Goal: Task Accomplishment & Management: Manage account settings

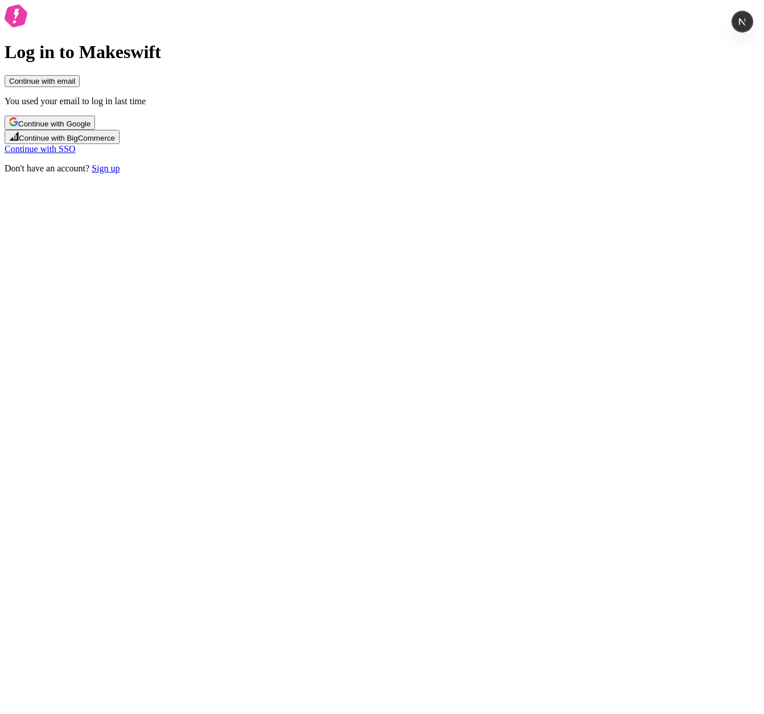
click at [75, 154] on link "Continue with SSO" at bounding box center [40, 149] width 71 height 10
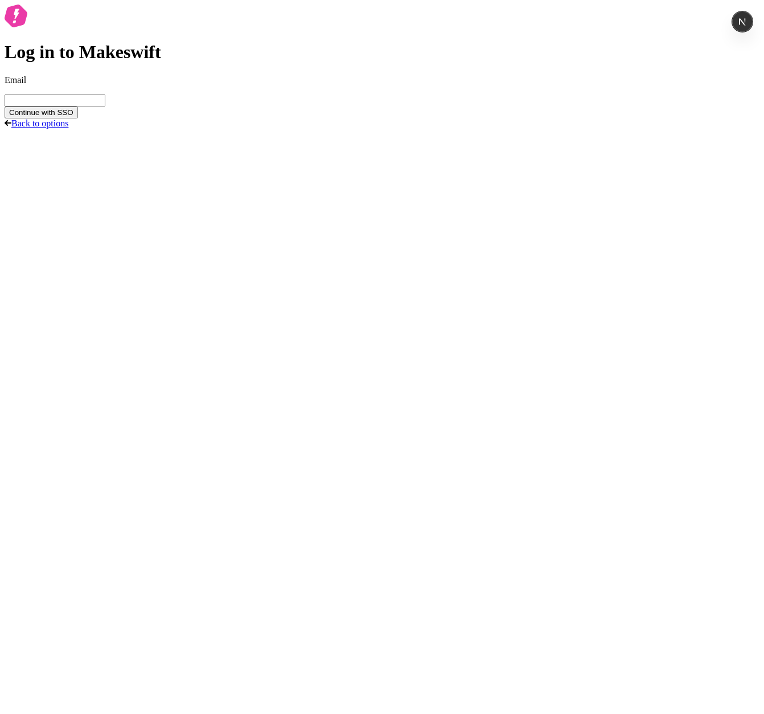
type input "s"
click at [5, 106] on button "Continue with SSO" at bounding box center [41, 112] width 73 height 12
click at [296, 138] on p "[PERSON_NAME] single sign-on is not enabled for this account" at bounding box center [382, 133] width 755 height 10
drag, startPoint x: 296, startPoint y: 419, endPoint x: 452, endPoint y: 420, distance: 156.1
click at [452, 138] on p "[PERSON_NAME] single sign-on is not enabled for this account" at bounding box center [382, 133] width 755 height 10
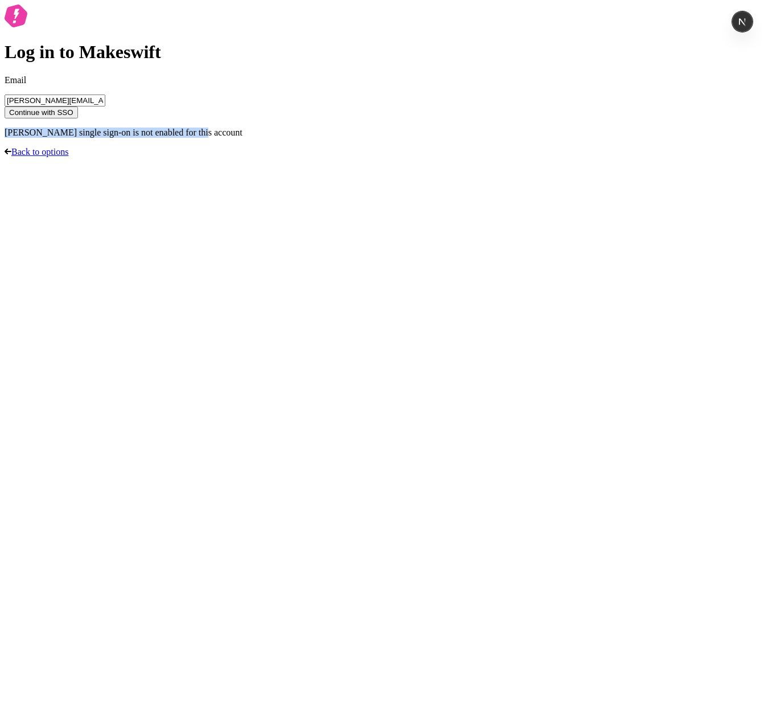
copy p "[PERSON_NAME] single sign-on is not enabled for this account"
click at [73, 117] on span "Continue with SSO" at bounding box center [41, 112] width 64 height 9
click at [105, 106] on input "[PERSON_NAME][EMAIL_ADDRESS][DOMAIN_NAME]" at bounding box center [55, 101] width 101 height 12
click at [5, 106] on button "Continue with SSO" at bounding box center [41, 112] width 73 height 12
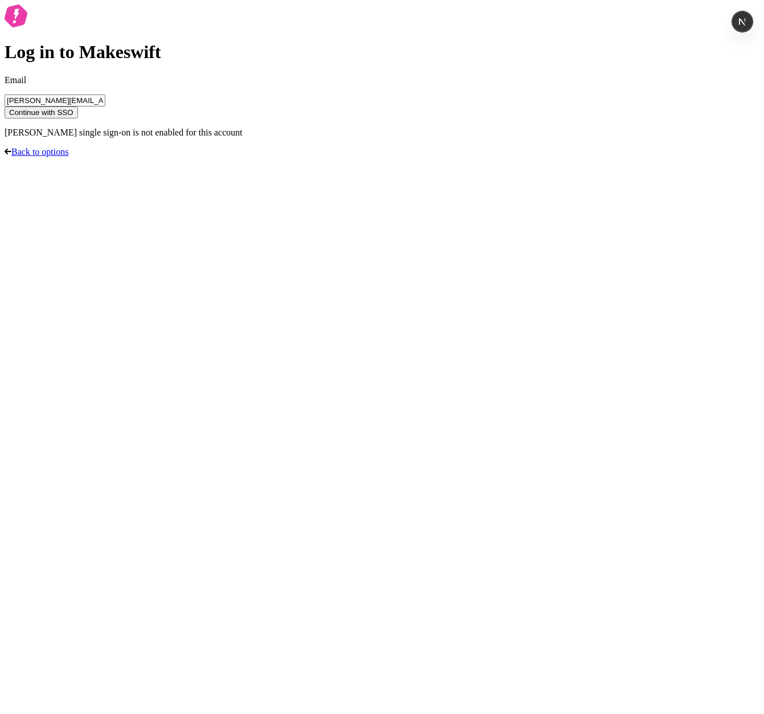
click at [5, 106] on button "Continue with SSO" at bounding box center [41, 112] width 73 height 12
click at [240, 157] on div "Log in to Makeswift Email sasha@makeswift.com Continue with SSO SAML single sig…" at bounding box center [382, 81] width 755 height 153
click at [181, 157] on div "Log in to Makeswift Email sasha@makeswift.com Continue with SSO SAML single sig…" at bounding box center [382, 81] width 755 height 153
click at [105, 106] on input "sasha@makeswift.com" at bounding box center [55, 101] width 101 height 12
drag, startPoint x: 335, startPoint y: 349, endPoint x: 439, endPoint y: 353, distance: 103.7
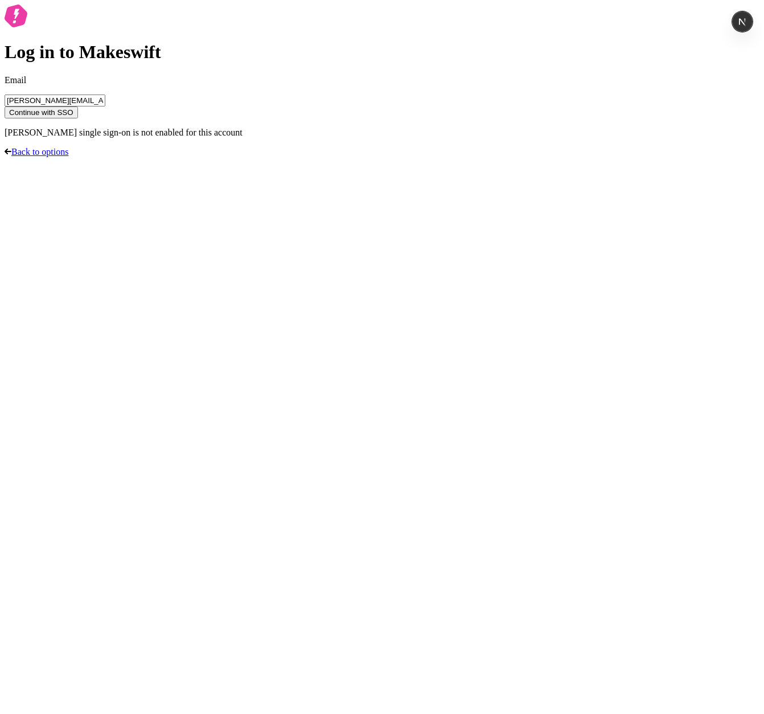
click at [105, 106] on input "sasha@makeswift.com" at bounding box center [55, 101] width 101 height 12
type input "[PERSON_NAME][EMAIL_ADDRESS][DOMAIN_NAME]"
click at [5, 106] on button "Continue with SSO" at bounding box center [41, 112] width 73 height 12
click at [551, 157] on div "Log in to Makeswift Email sasha@ferrata.dev Continue with SSO SAML single sign-…" at bounding box center [382, 81] width 755 height 153
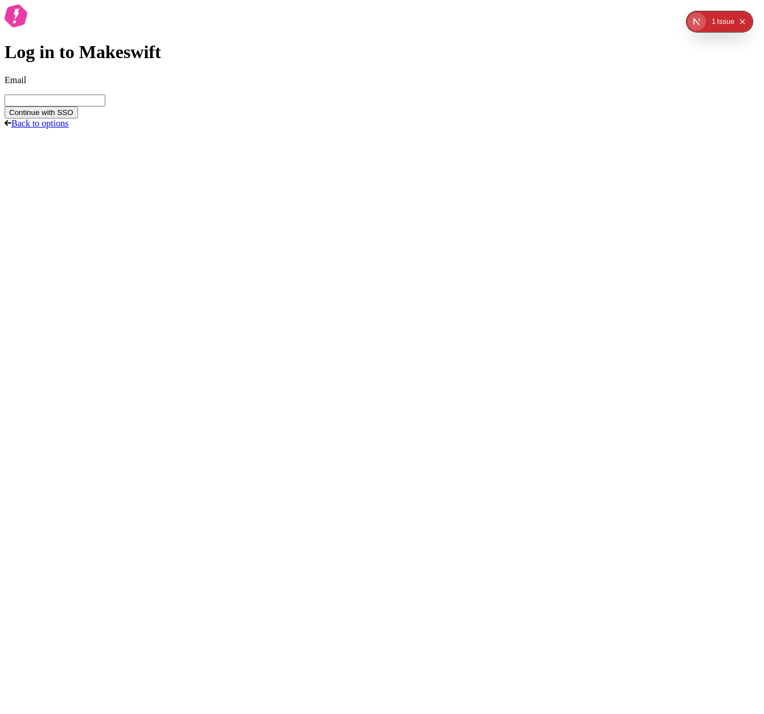
click at [105, 106] on input "Email" at bounding box center [55, 101] width 101 height 12
type input "d"
type input "[PERSON_NAME][EMAIL_ADDRESS][DOMAIN_NAME]"
click at [5, 106] on button "Continue with SSO" at bounding box center [41, 112] width 73 height 12
type input "[PERSON_NAME][EMAIL_ADDRESS][DOMAIN_NAME]"
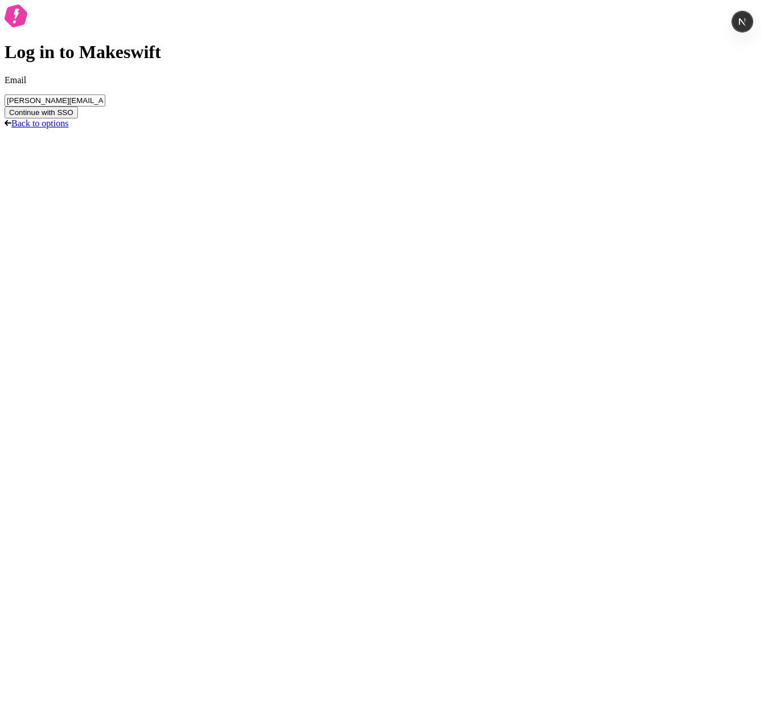
click at [5, 106] on button "Continue with SSO" at bounding box center [41, 112] width 73 height 12
click at [73, 117] on span "Continue with SSO" at bounding box center [41, 112] width 64 height 9
